Goal: Information Seeking & Learning: Learn about a topic

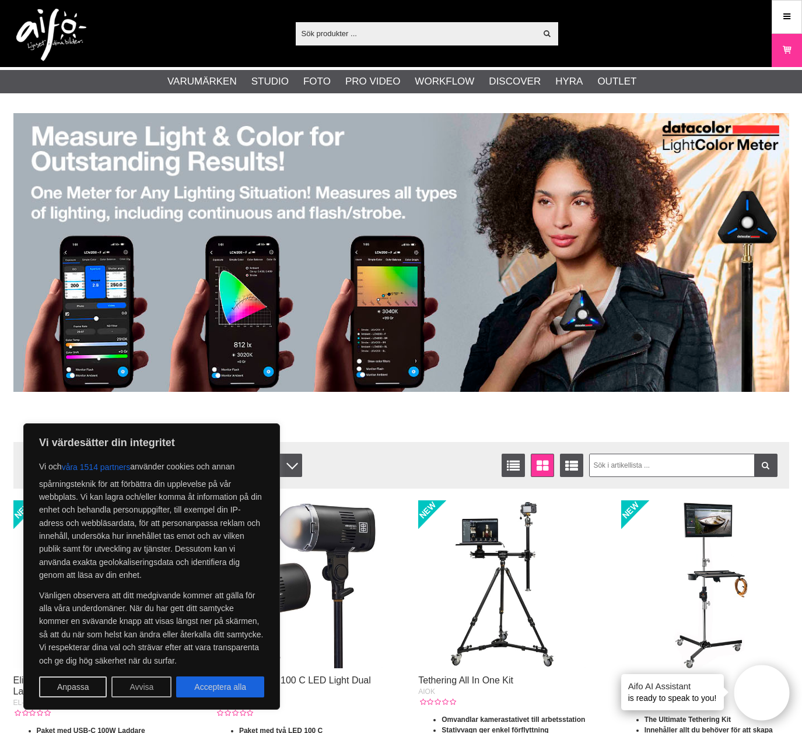
click at [150, 689] on button "Avvisa" at bounding box center [141, 686] width 60 height 21
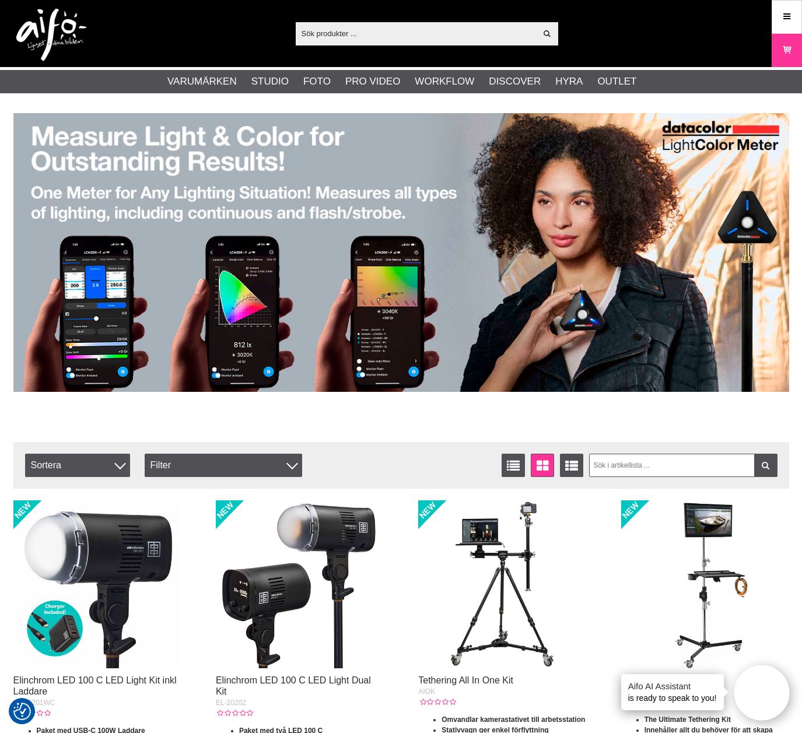
click at [351, 34] on input "text" at bounding box center [416, 32] width 241 height 17
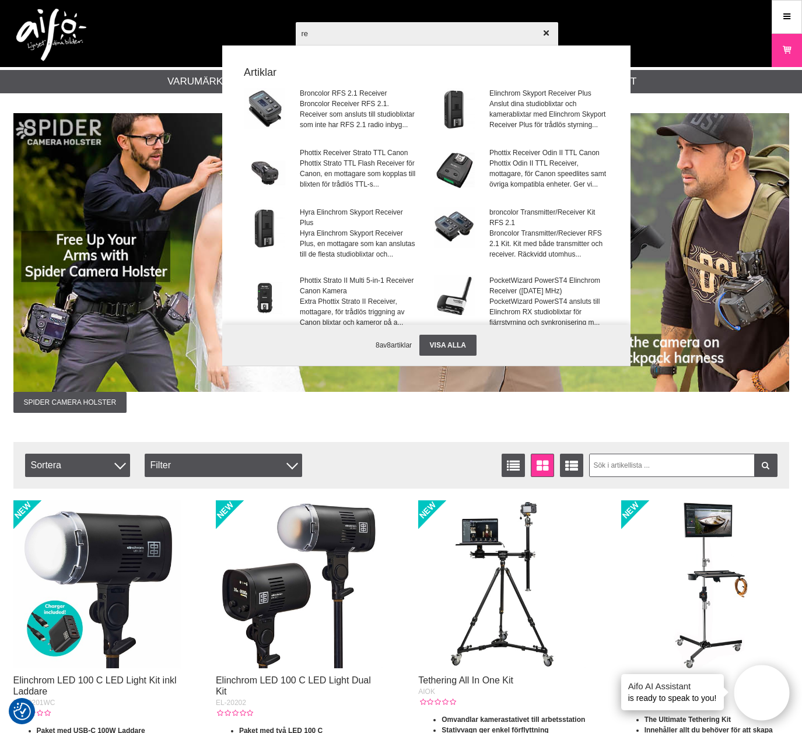
type input "r"
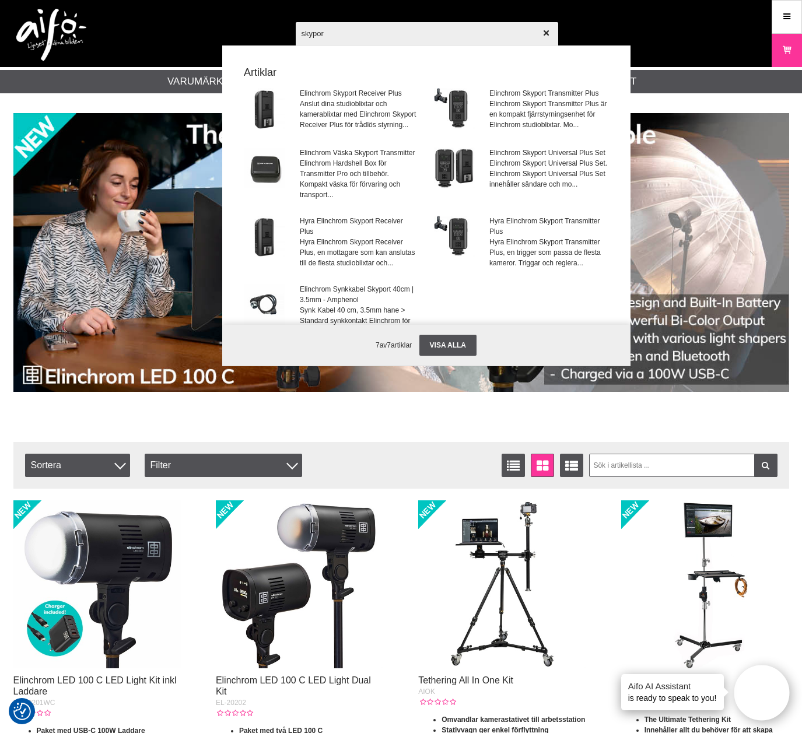
type input "skyport"
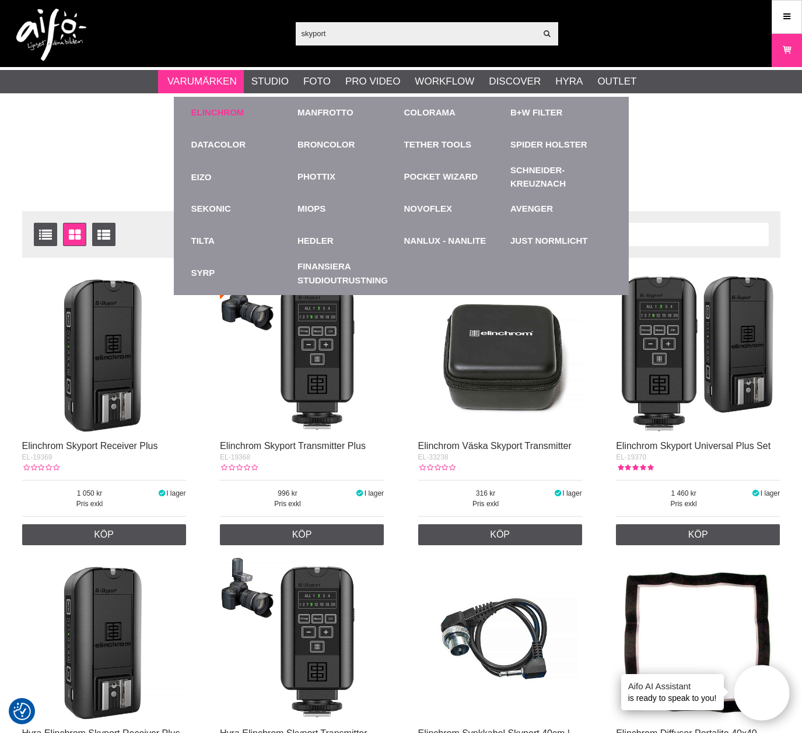
click at [225, 114] on link "Elinchrom" at bounding box center [217, 112] width 53 height 13
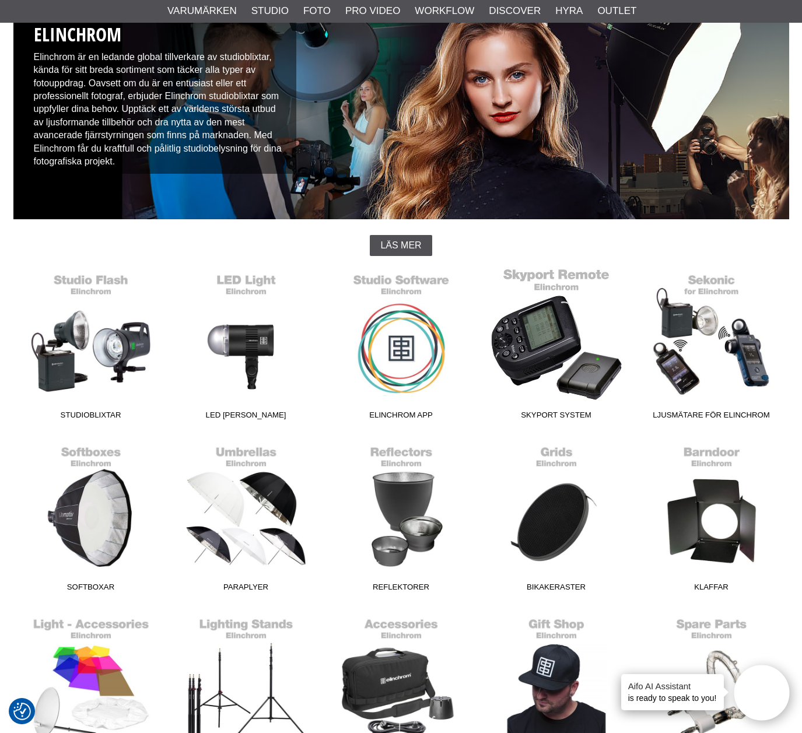
scroll to position [117, 0]
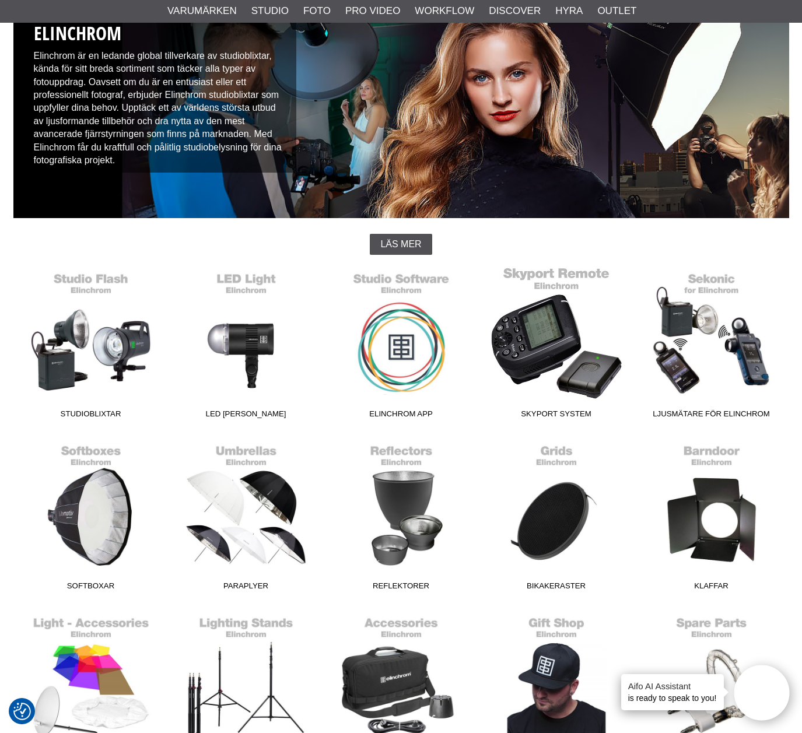
click at [561, 281] on link "Skyport System" at bounding box center [556, 345] width 155 height 157
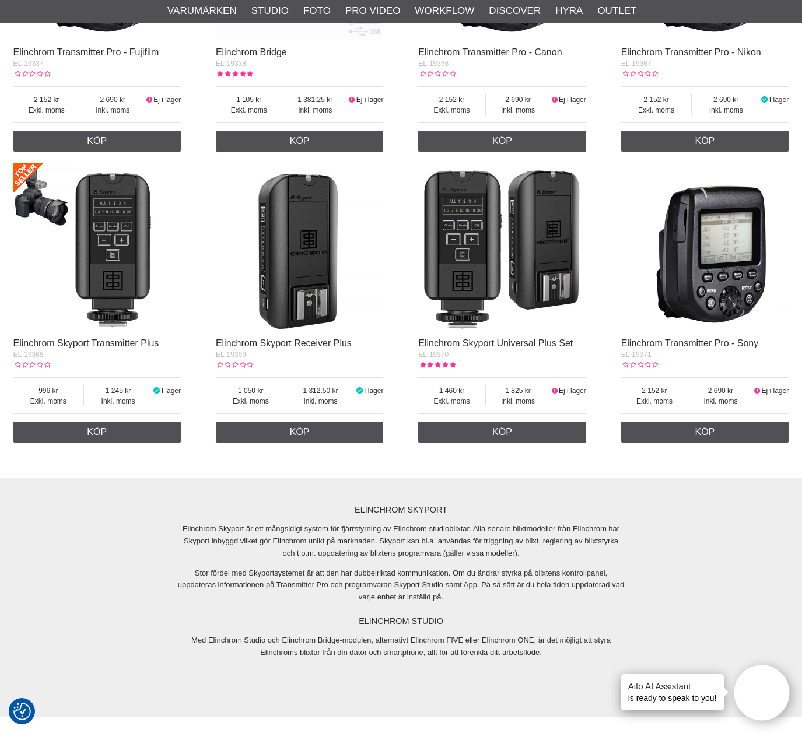
scroll to position [991, 0]
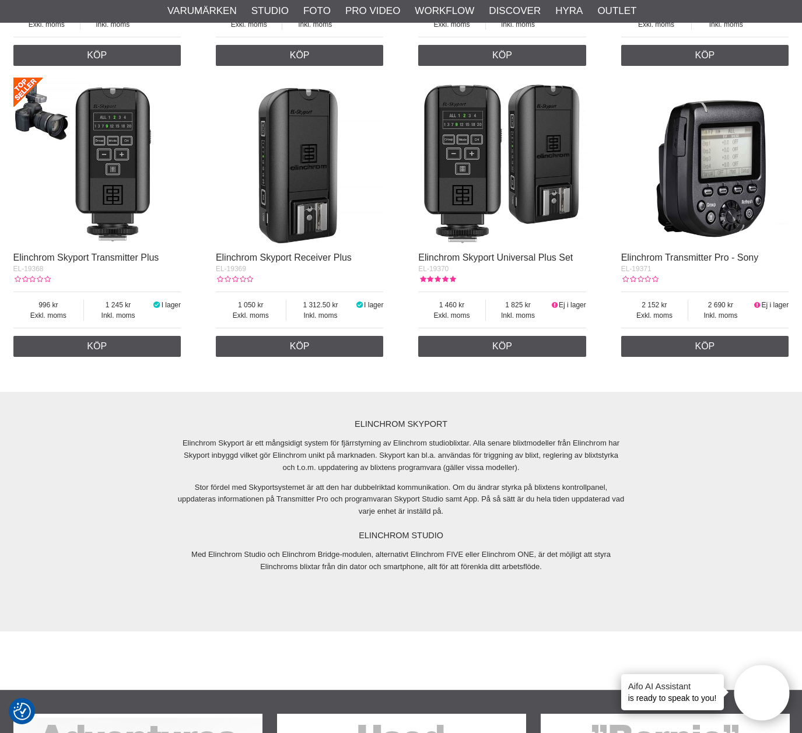
click at [308, 165] on img at bounding box center [300, 162] width 168 height 168
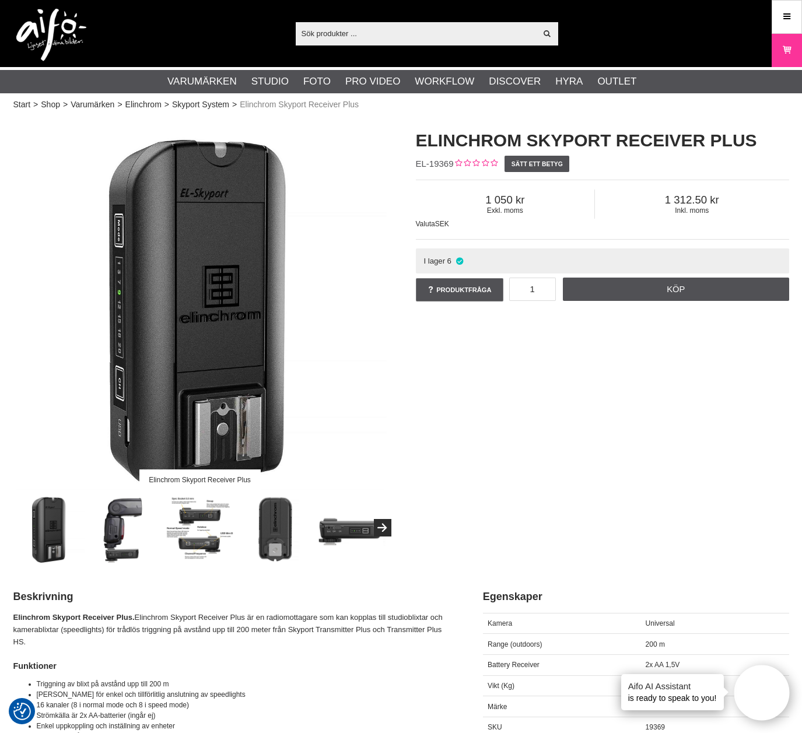
click at [111, 542] on img at bounding box center [124, 528] width 71 height 71
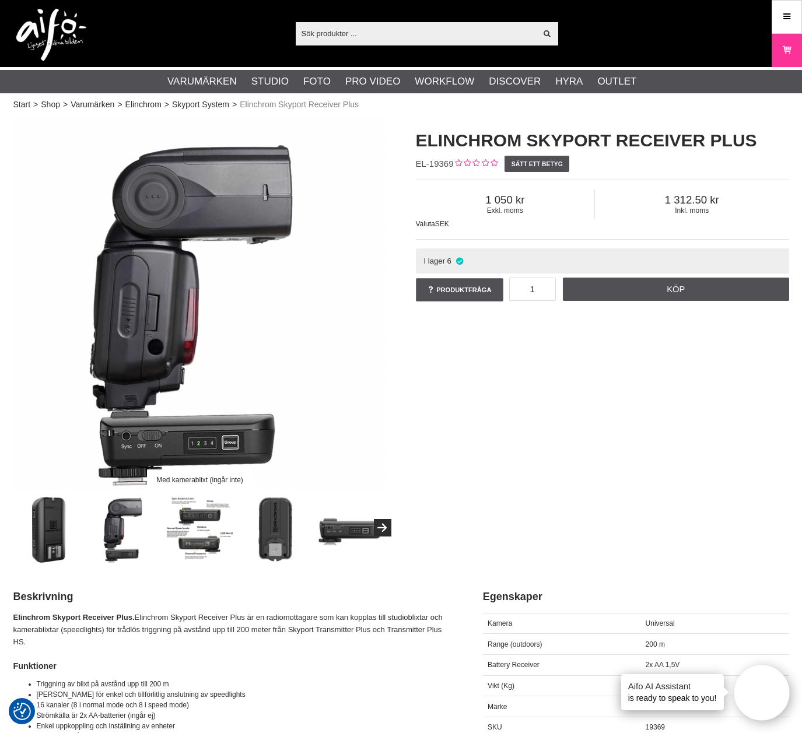
click at [197, 536] on img at bounding box center [199, 528] width 71 height 71
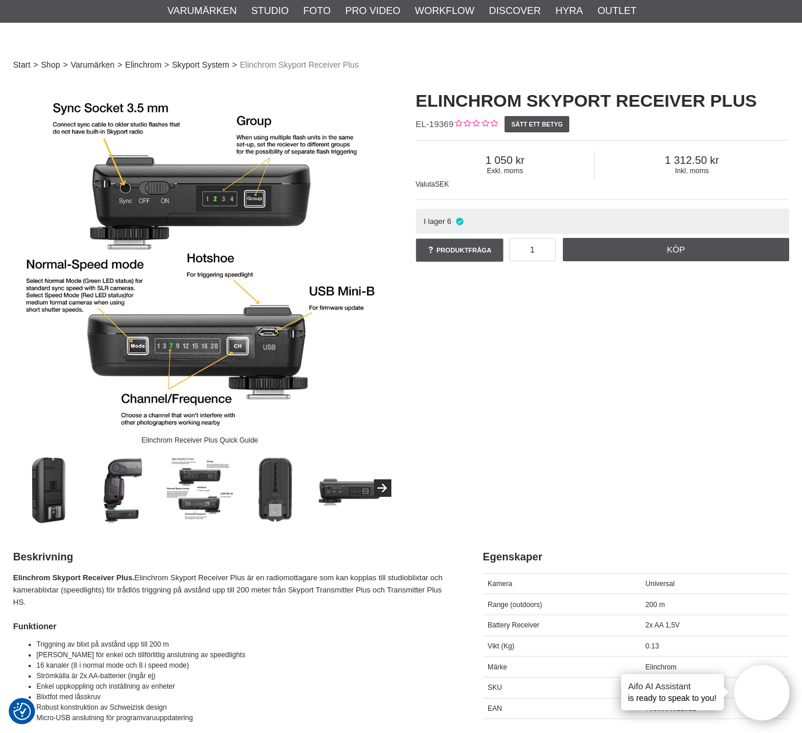
scroll to position [58, 0]
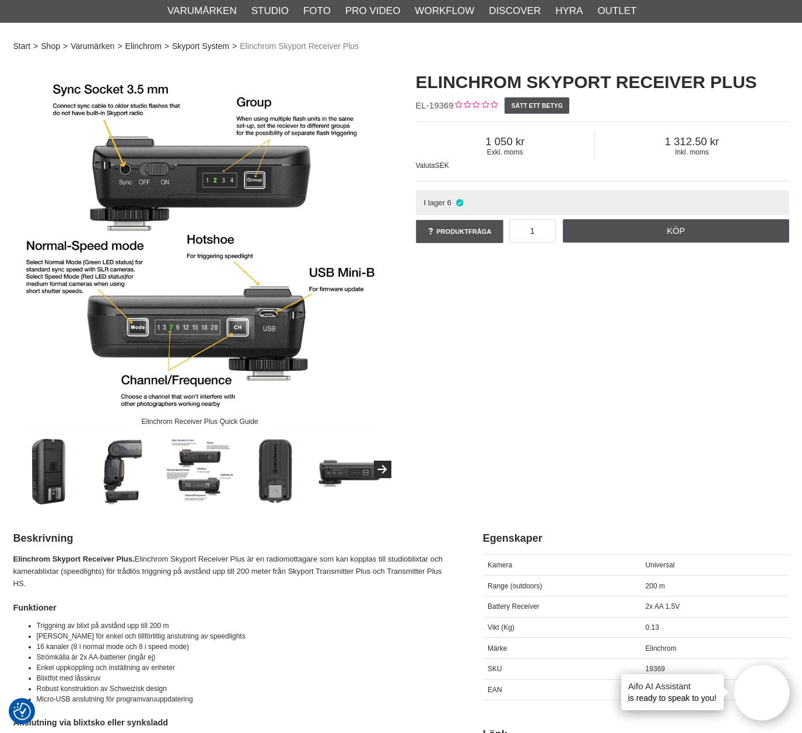
click at [278, 479] on img at bounding box center [275, 469] width 71 height 71
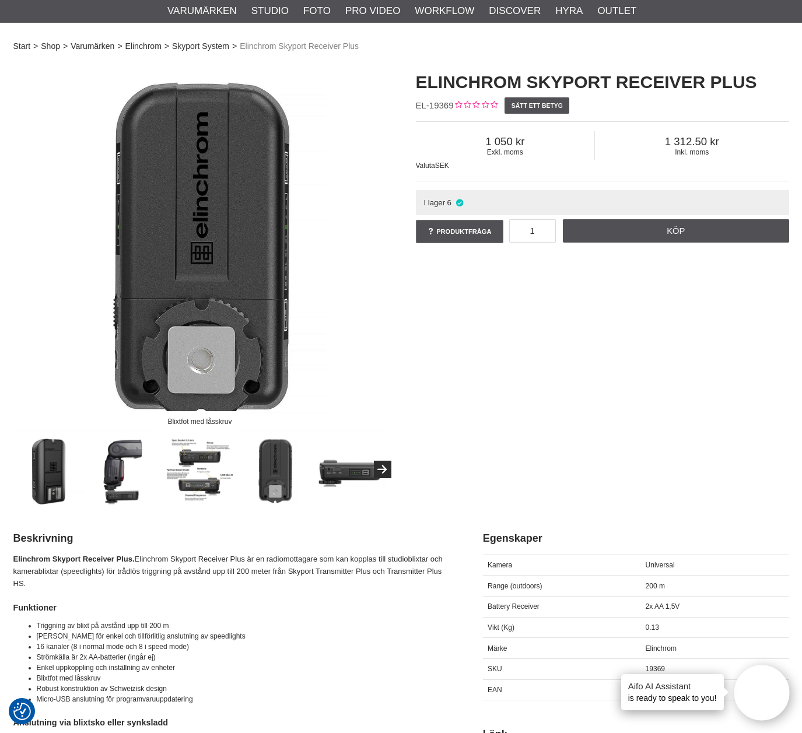
click at [331, 473] on img at bounding box center [350, 469] width 71 height 71
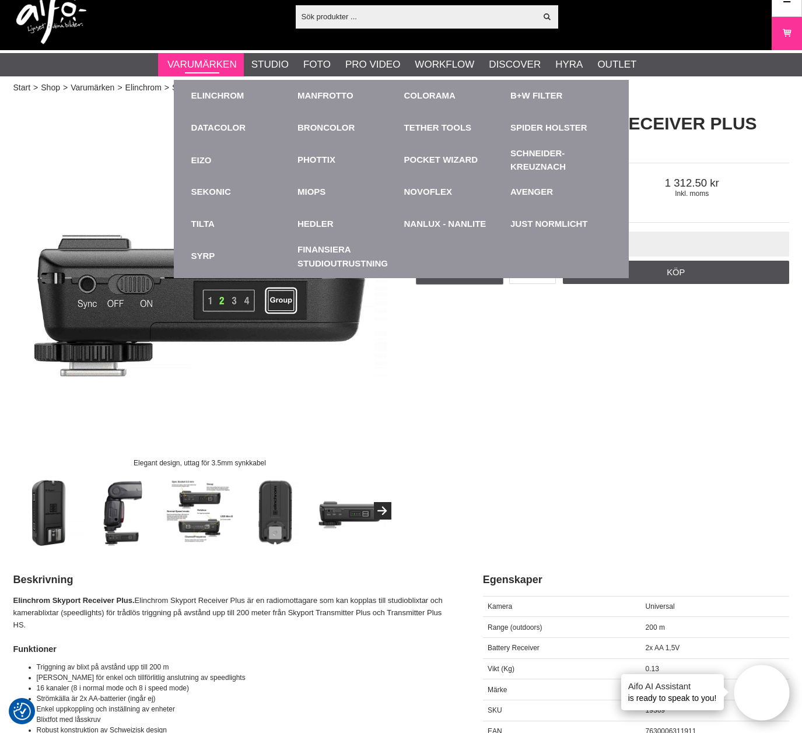
scroll to position [0, 0]
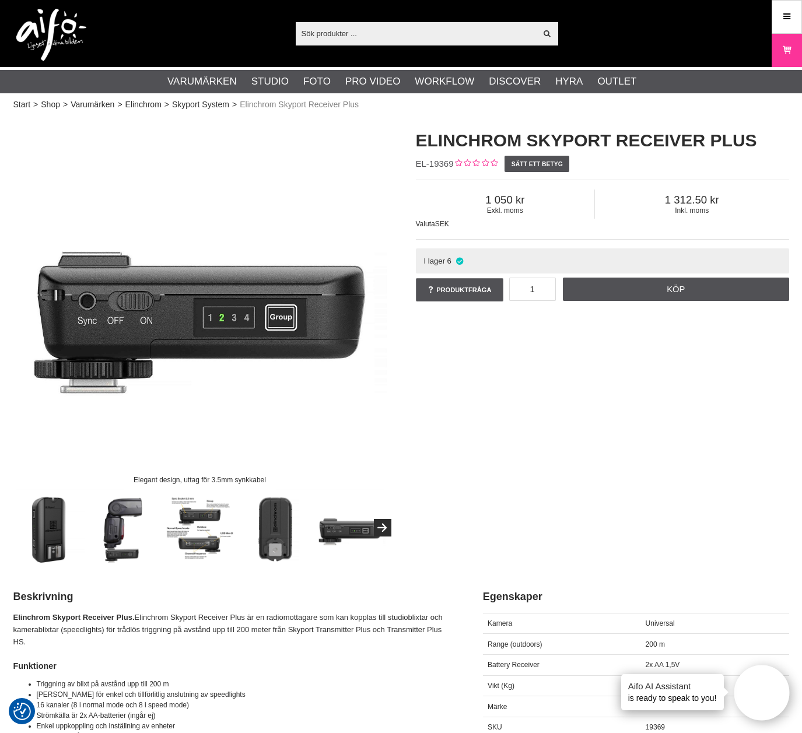
click at [306, 46] on div "Visa alla Artiklar Kategorier av artiklar Din sökning på gav inga träffar. Var …" at bounding box center [401, 33] width 793 height 67
click at [304, 37] on input "text" at bounding box center [416, 32] width 241 height 17
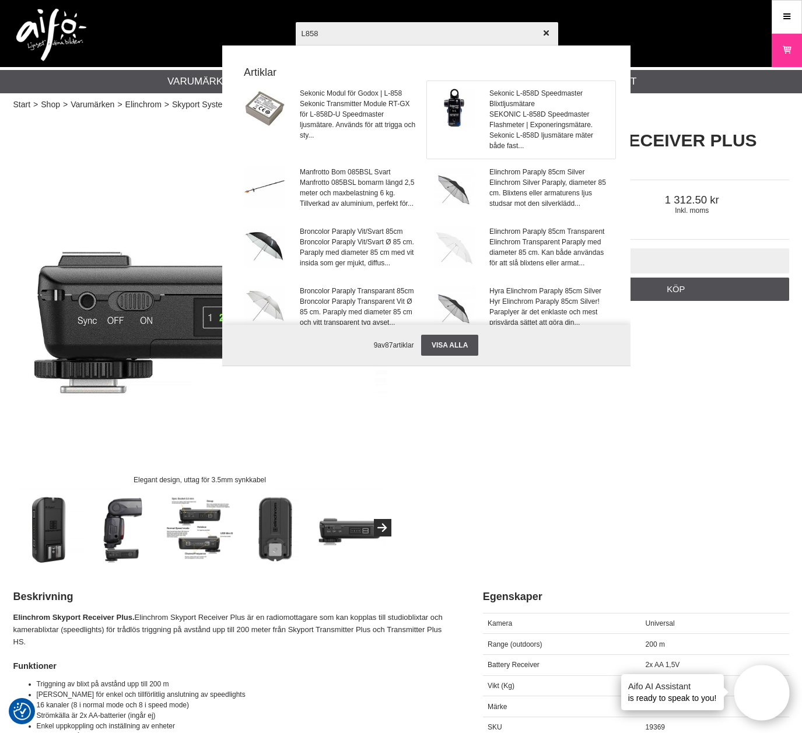
type input "L858"
click at [542, 108] on span "Sekonic L-858D Speedmaster Blixtljusmätare" at bounding box center [548, 98] width 118 height 21
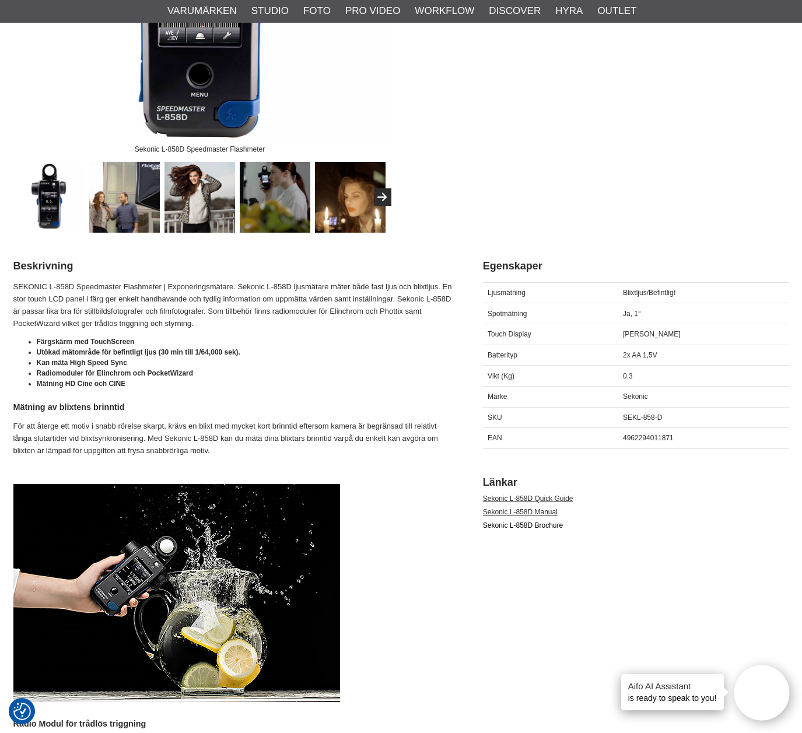
scroll to position [350, 0]
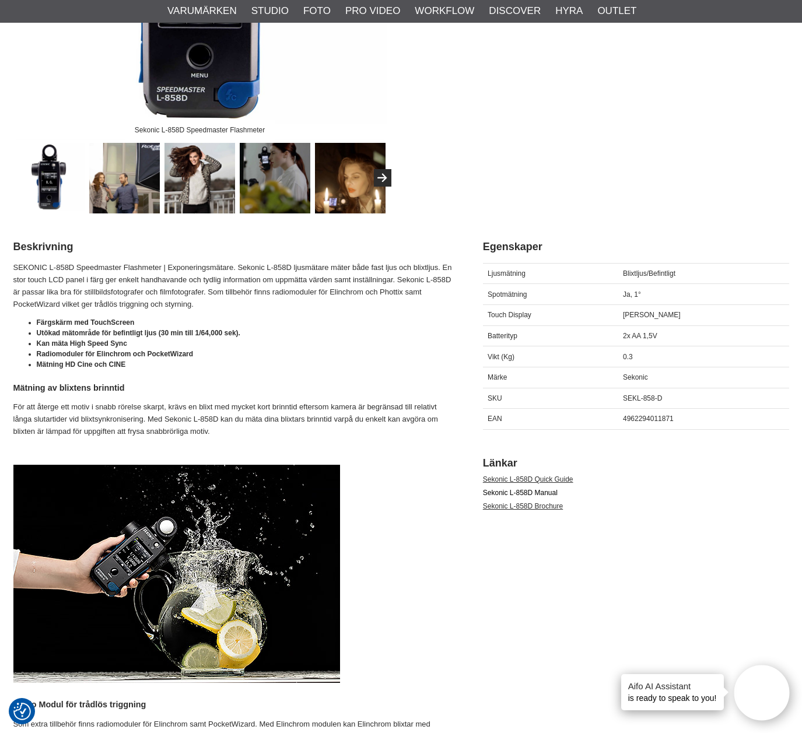
click at [520, 494] on link "Sekonic L-858D Manual" at bounding box center [520, 493] width 75 height 8
